Goal: Information Seeking & Learning: Learn about a topic

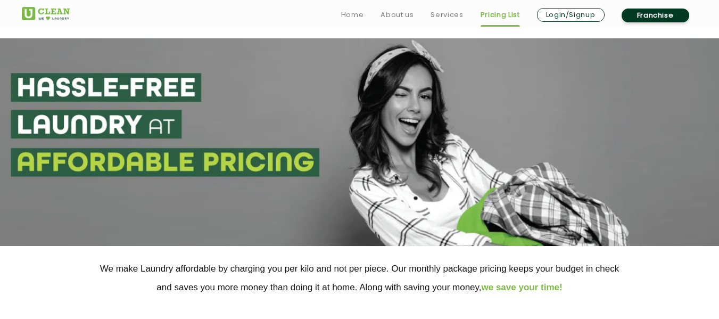
scroll to position [76, 0]
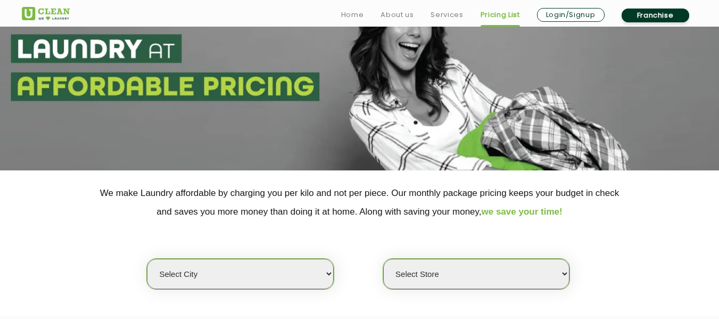
click at [253, 274] on select "Select city [GEOGRAPHIC_DATA] [GEOGRAPHIC_DATA] [GEOGRAPHIC_DATA] [GEOGRAPHIC_D…" at bounding box center [240, 274] width 186 height 30
select select "68"
click at [147, 259] on select "Select city [GEOGRAPHIC_DATA] [GEOGRAPHIC_DATA] [GEOGRAPHIC_DATA] [GEOGRAPHIC_D…" at bounding box center [240, 274] width 186 height 30
click at [425, 271] on select "Select Store [PERSON_NAME][GEOGRAPHIC_DATA] UClean Talab Tillo UClean Janipur U…" at bounding box center [476, 274] width 186 height 30
select select "432"
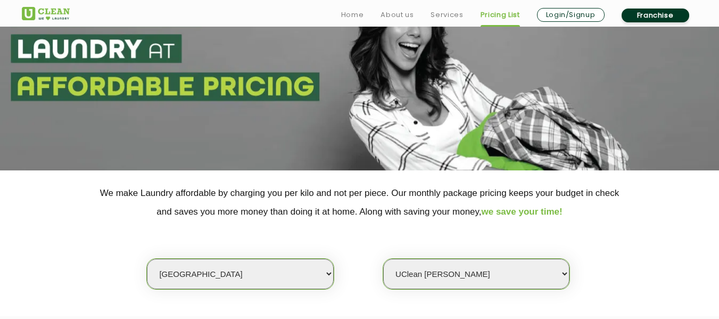
click at [383, 259] on select "Select Store [PERSON_NAME][GEOGRAPHIC_DATA] UClean Talab Tillo UClean Janipur U…" at bounding box center [476, 274] width 186 height 30
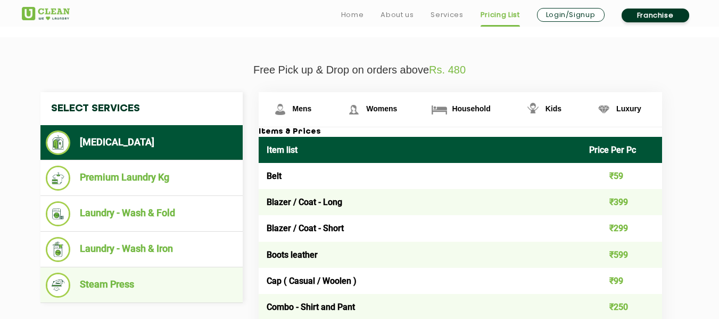
click at [118, 284] on li "Steam Press" at bounding box center [142, 285] width 192 height 25
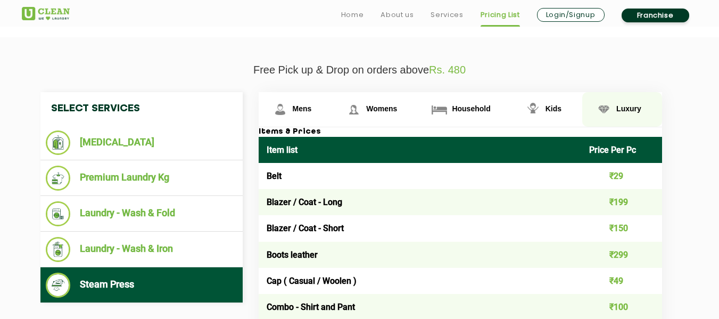
click at [616, 108] on span "Luxury" at bounding box center [628, 108] width 25 height 9
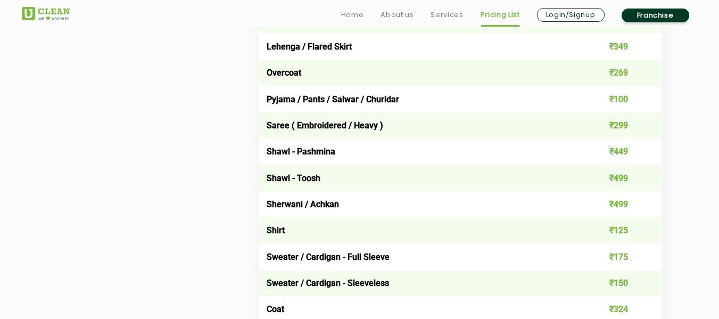
scroll to position [855, 0]
